Goal: Entertainment & Leisure: Consume media (video, audio)

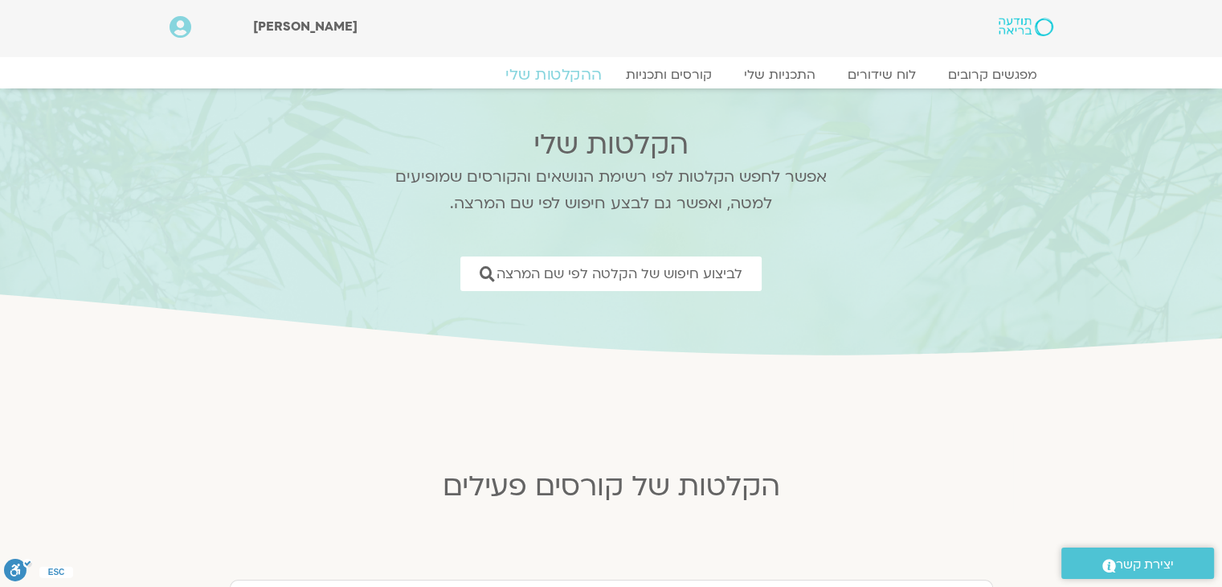
click at [554, 76] on link "ההקלטות שלי" at bounding box center [553, 74] width 135 height 19
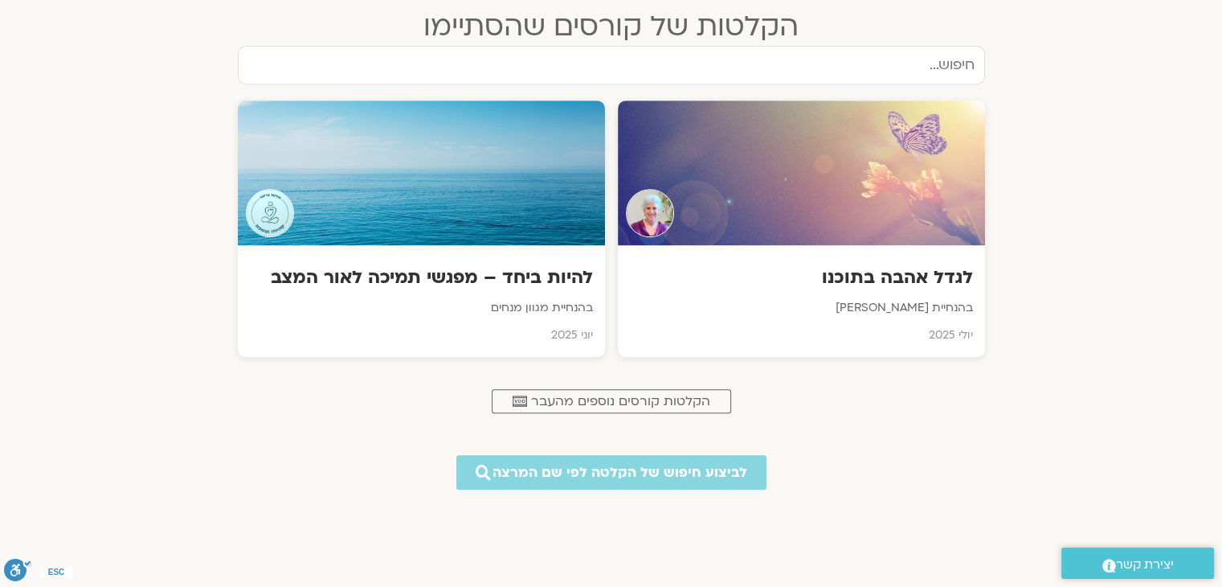
scroll to position [701, 0]
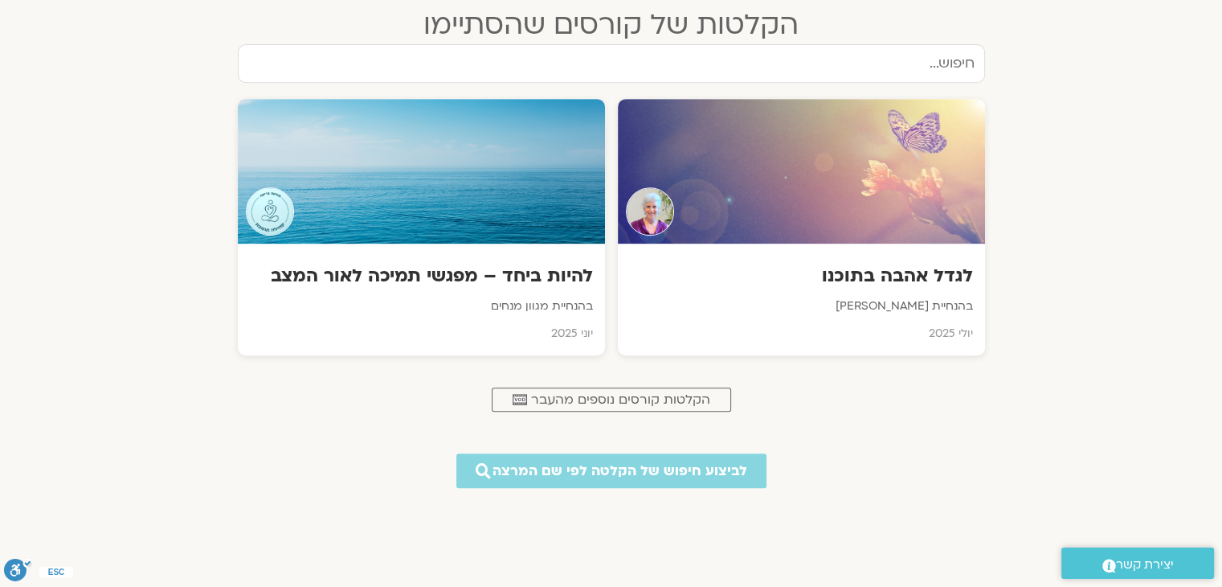
click at [636, 412] on div ".cls-1,.cls-2{stroke-width:0px;}.cls-2{fill:#fff;} הקלטות קורסים נוספים מהעבר" at bounding box center [611, 399] width 731 height 40
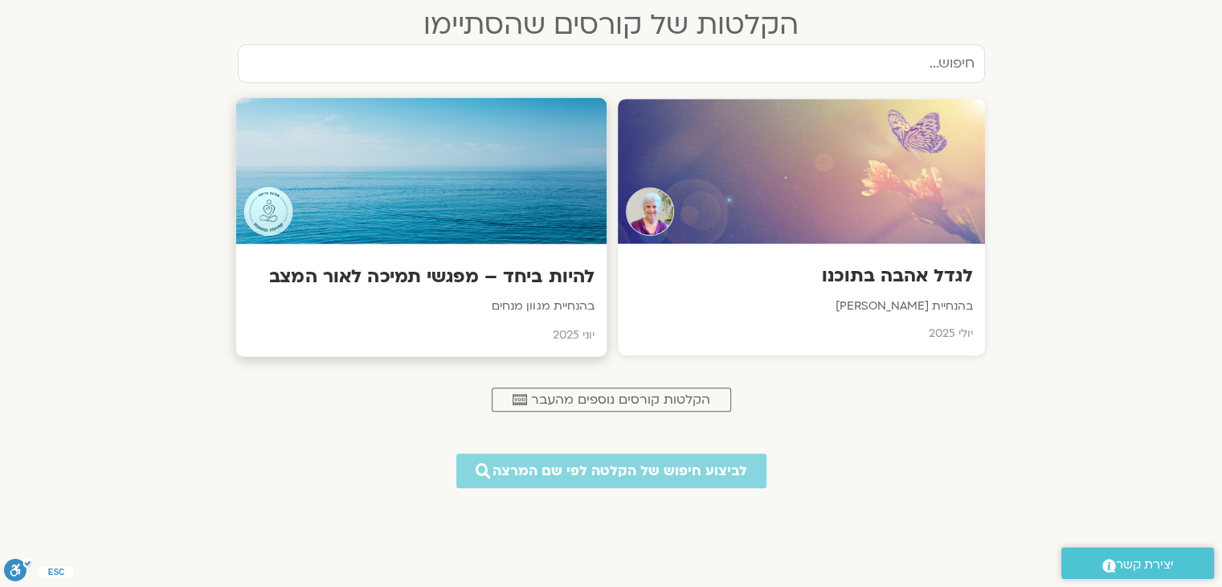
click at [534, 321] on div "להיות ביחד – מפגשי תמיכה לאור המצב בהנחיית מגוון מנחים יוני 2025" at bounding box center [420, 300] width 371 height 113
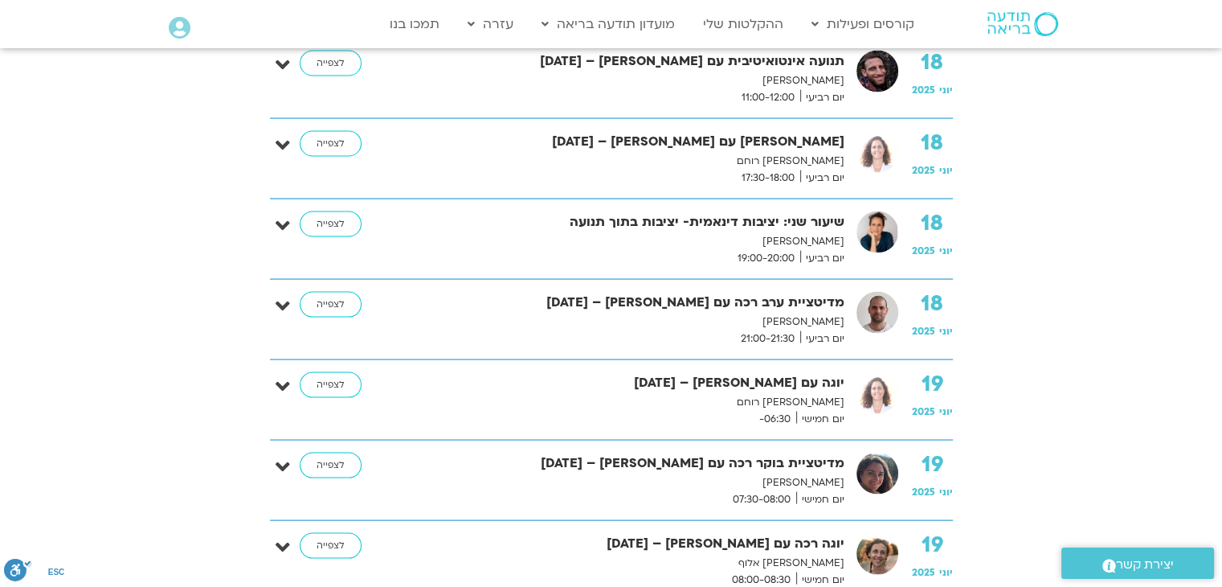
scroll to position [3174, 0]
click at [332, 451] on link "לצפייה" at bounding box center [331, 464] width 62 height 26
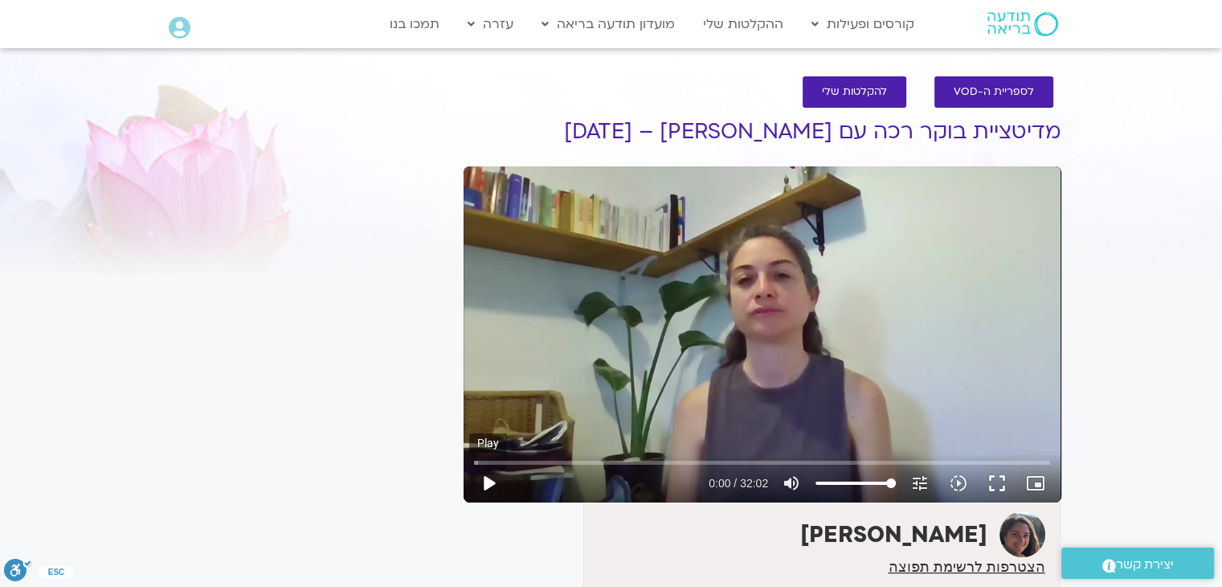
click at [494, 486] on button "play_arrow" at bounding box center [488, 483] width 39 height 39
type input "1274.58862"
